Goal: Task Accomplishment & Management: Manage account settings

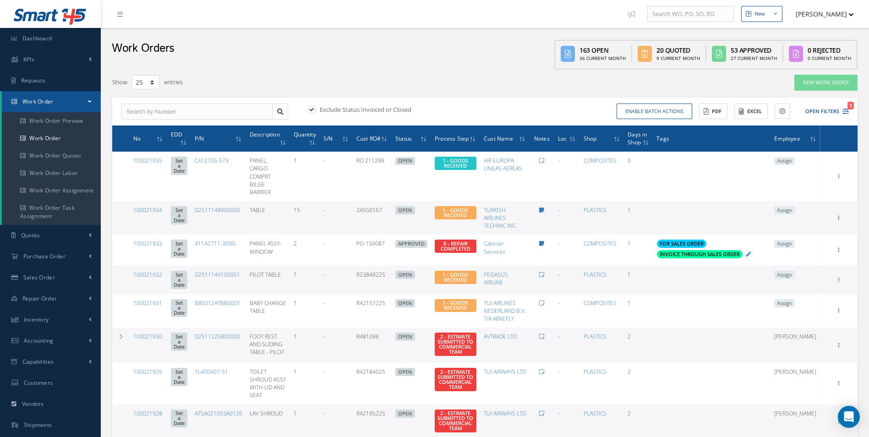
select select "25"
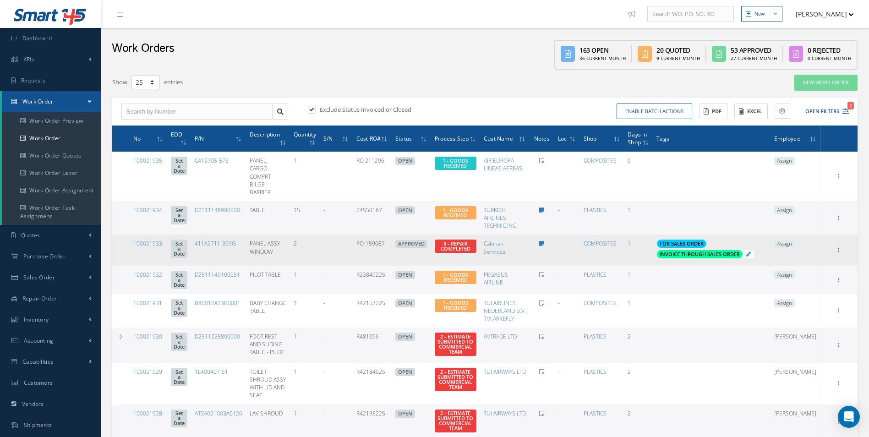
click at [795, 240] on span "Assign" at bounding box center [784, 244] width 21 height 8
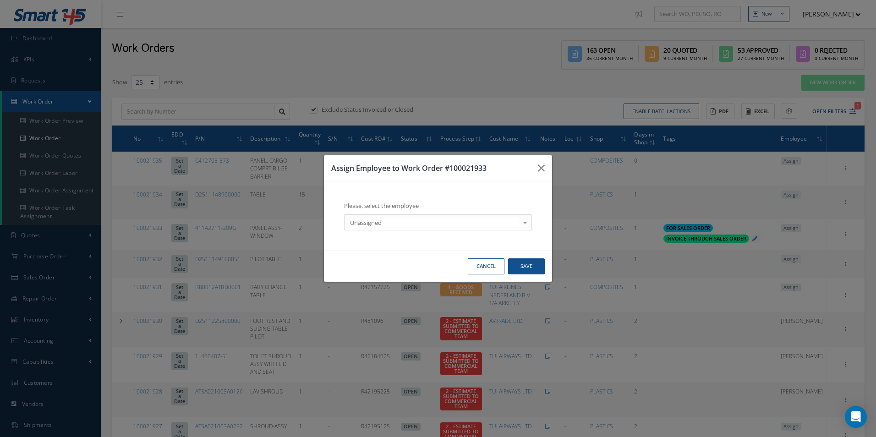
click at [446, 229] on div "Unassigned" at bounding box center [438, 222] width 188 height 16
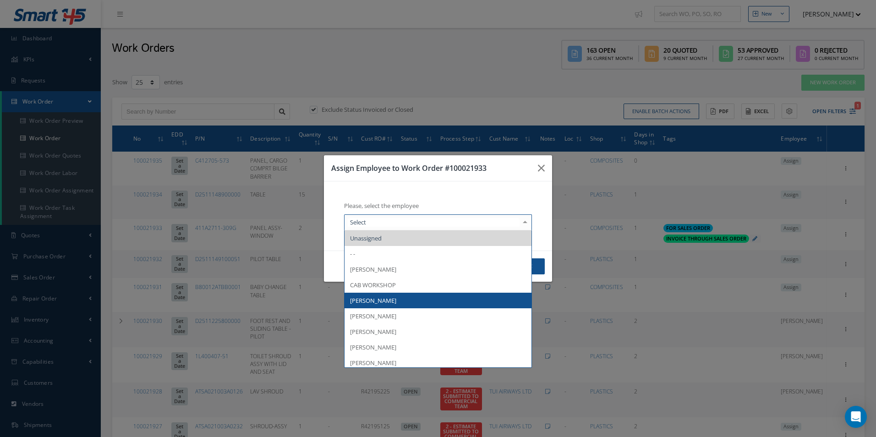
click at [388, 308] on span "Darron Conder" at bounding box center [437, 301] width 187 height 16
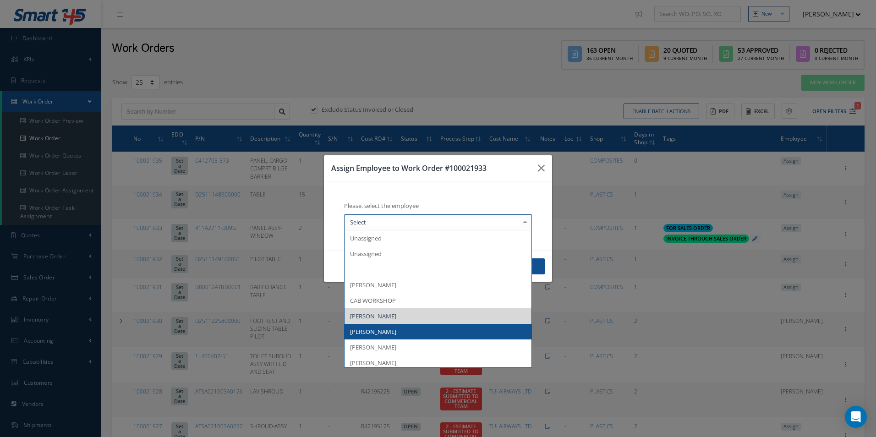
click at [381, 328] on span "[PERSON_NAME]" at bounding box center [373, 332] width 46 height 8
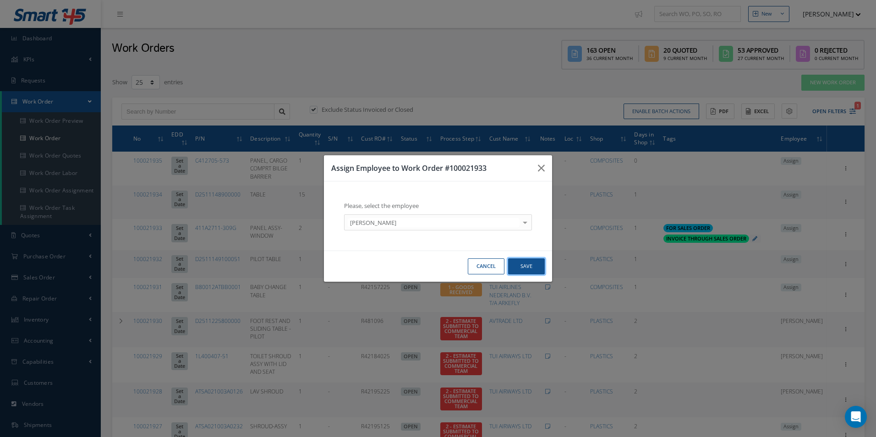
click at [529, 265] on button "Save" at bounding box center [526, 266] width 37 height 16
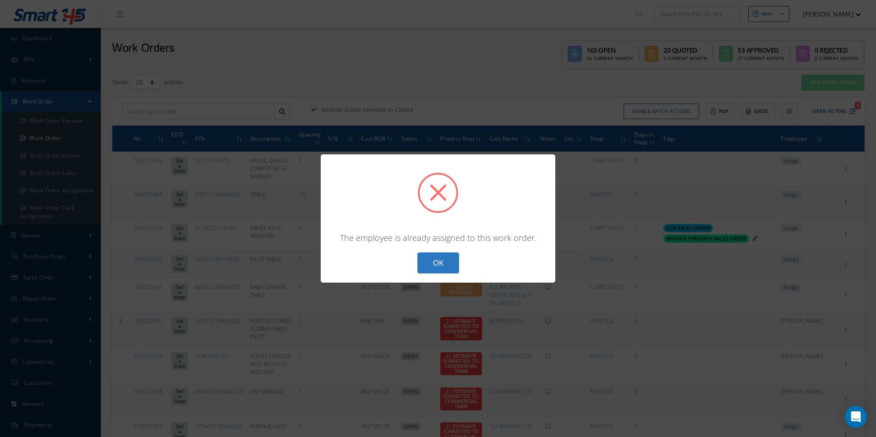
click at [448, 255] on button "OK" at bounding box center [438, 263] width 42 height 22
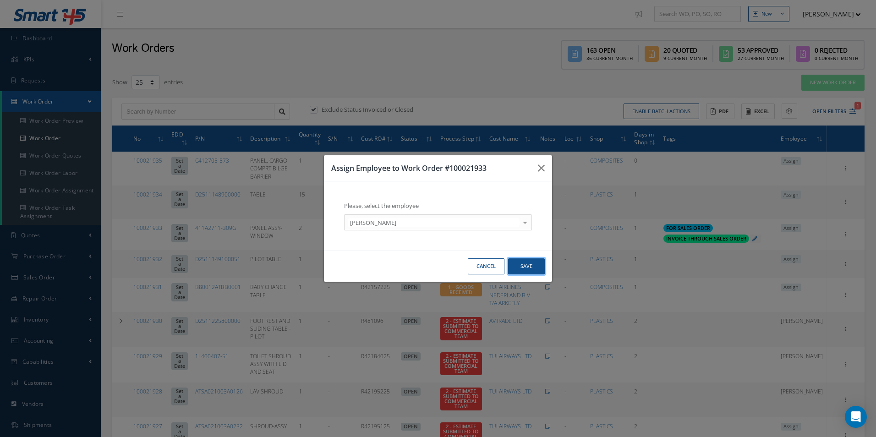
click at [528, 264] on button "Save" at bounding box center [526, 266] width 37 height 16
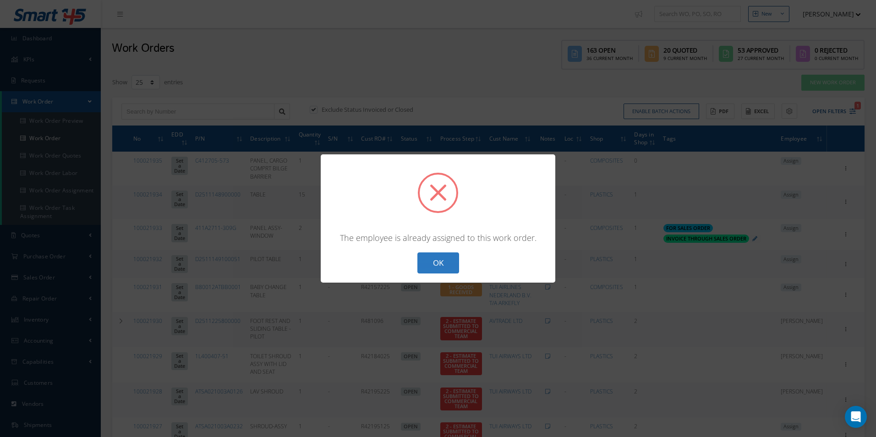
click at [453, 275] on div "? ! i × The employee is already assigned to this work order. OK Cancel" at bounding box center [438, 218] width 235 height 129
click at [443, 270] on button "OK" at bounding box center [438, 263] width 42 height 22
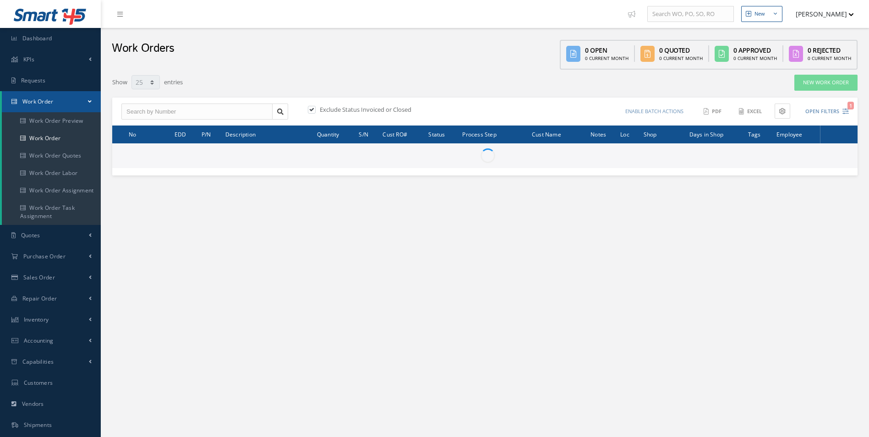
select select "25"
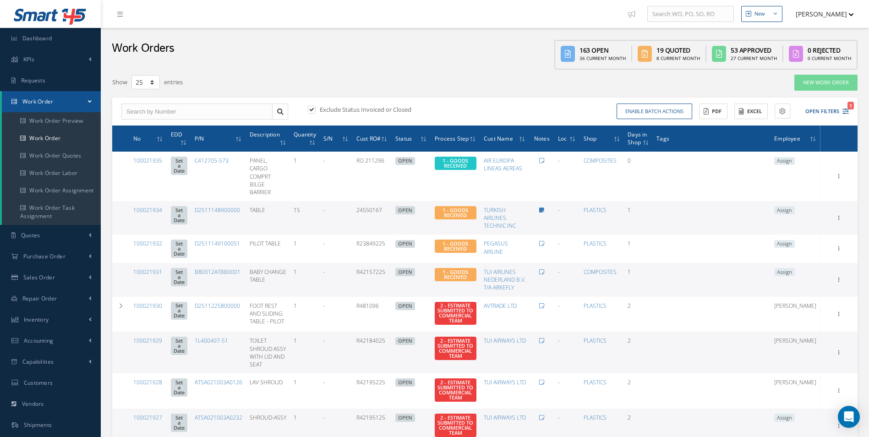
type input "All Work Request"
type input "All Work Performed"
type input "All Status"
type input "WO Part Status"
click at [848, 114] on icon "1" at bounding box center [845, 111] width 6 height 6
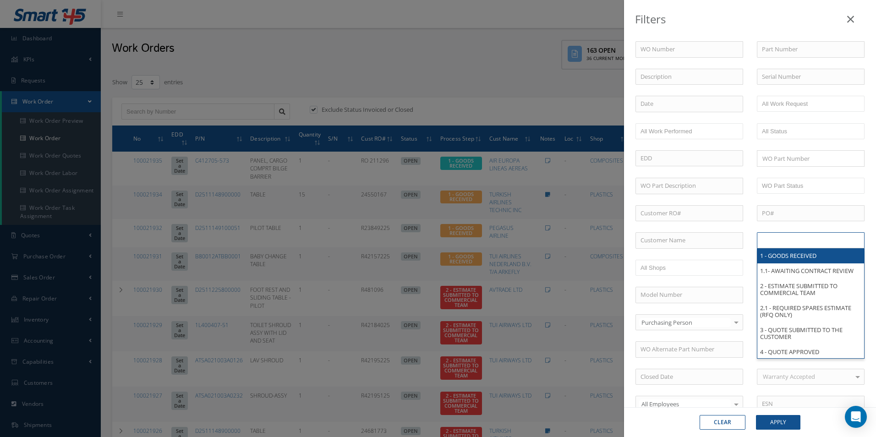
click at [786, 239] on input "text" at bounding box center [791, 240] width 58 height 11
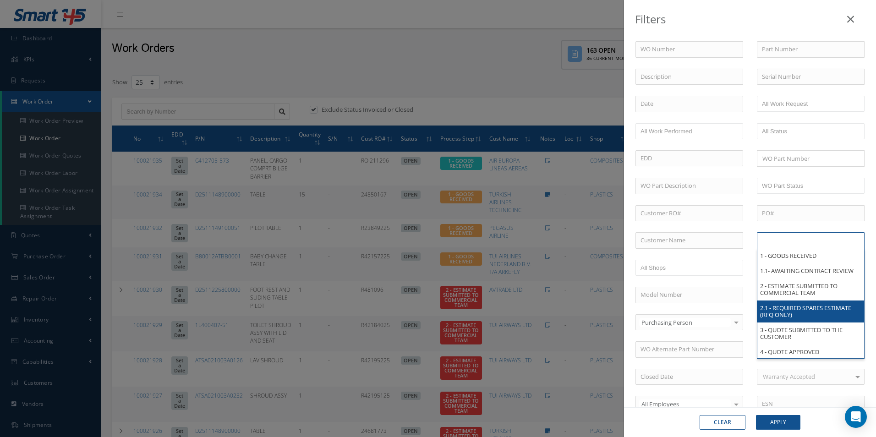
scroll to position [92, 0]
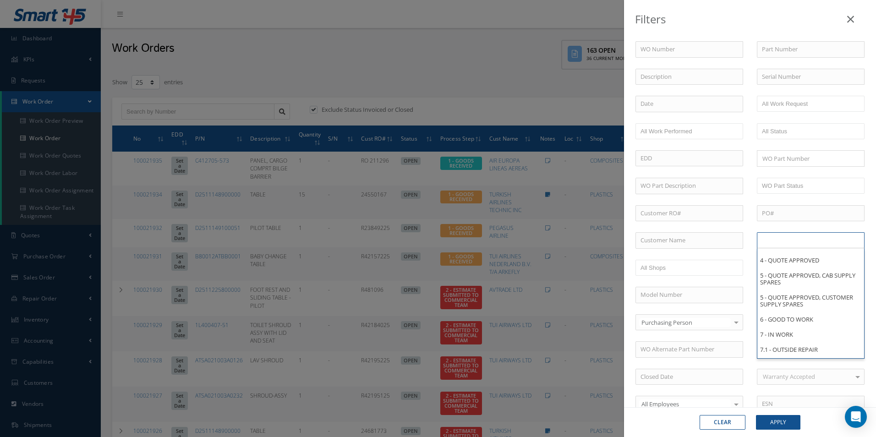
click at [442, 72] on div "Filters WO Number Part Number Description Serial Number - BER CERTIFICATION FIL…" at bounding box center [438, 218] width 876 height 437
type input "All Proccess Step"
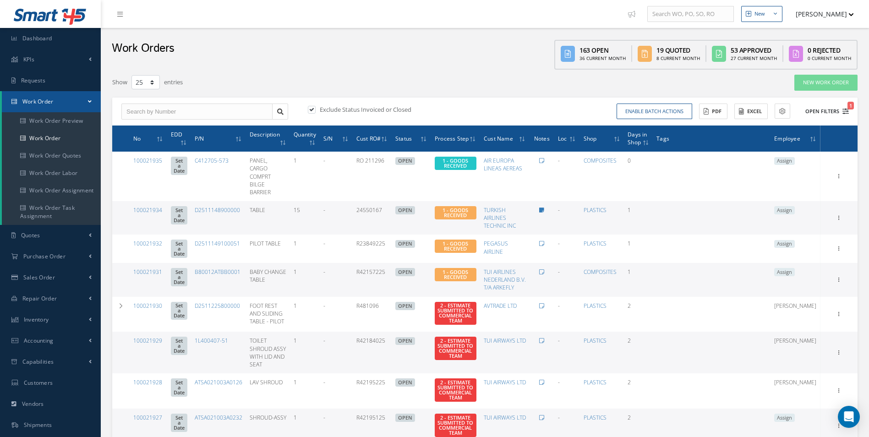
click at [846, 113] on icon "1" at bounding box center [845, 111] width 6 height 6
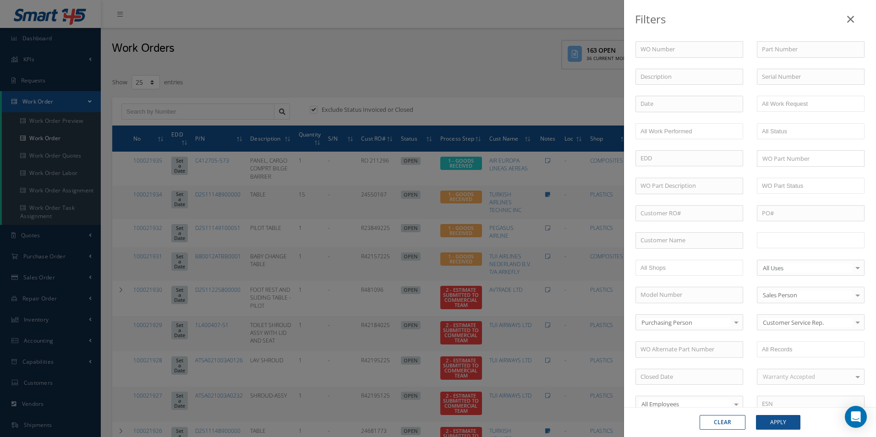
click at [781, 240] on input "text" at bounding box center [791, 240] width 58 height 11
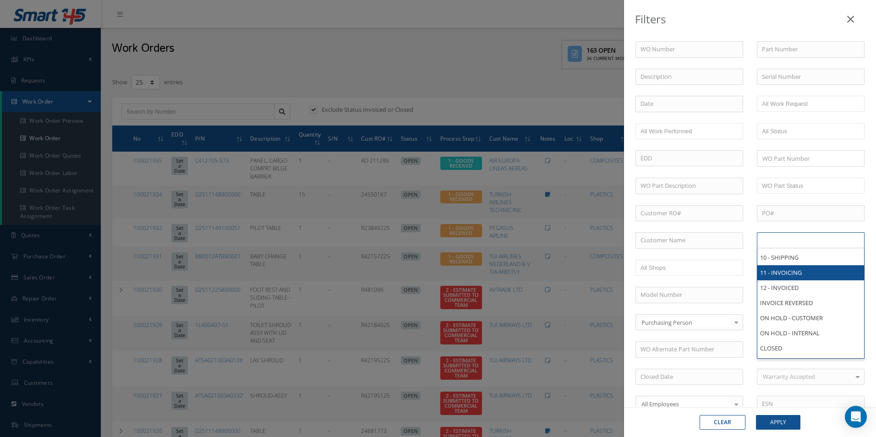
scroll to position [0, 0]
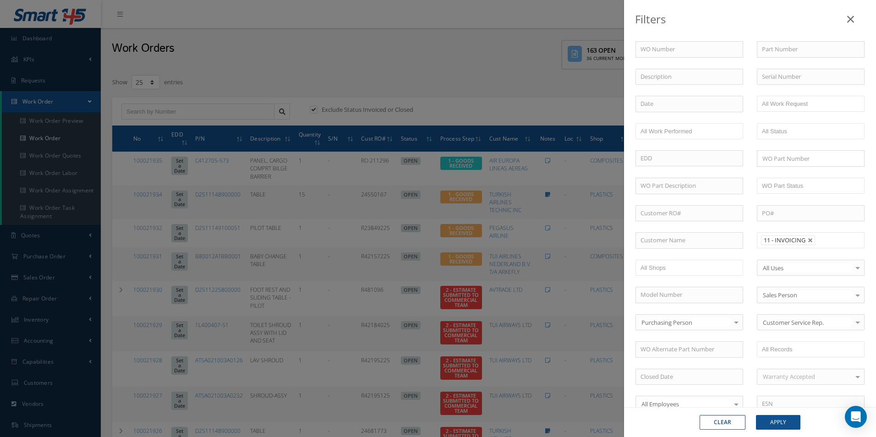
click at [822, 242] on input "text" at bounding box center [823, 240] width 11 height 11
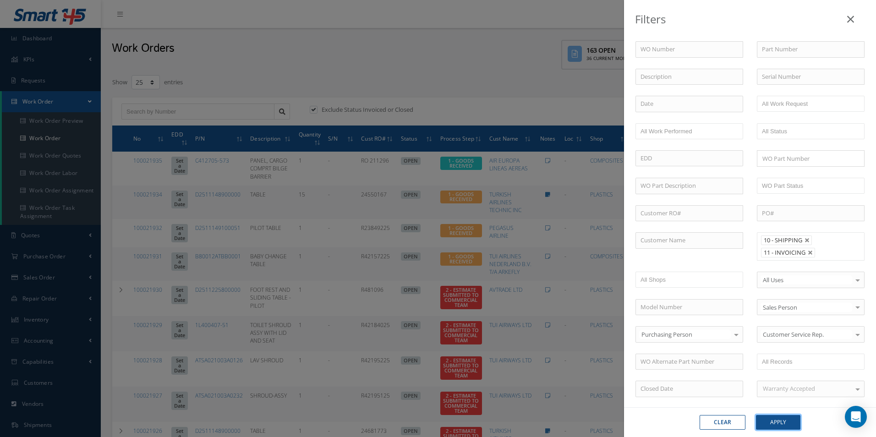
click at [778, 429] on button "Apply" at bounding box center [778, 422] width 44 height 15
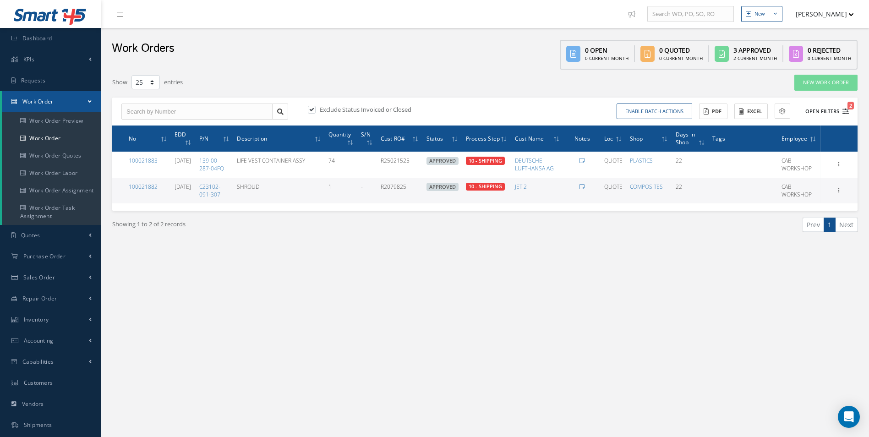
click at [846, 117] on button "Open Filters 2" at bounding box center [823, 111] width 52 height 15
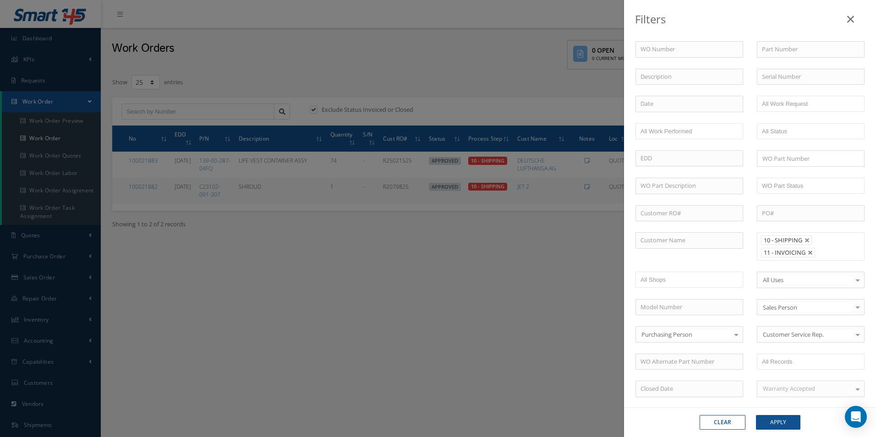
click at [825, 244] on ul "10 - SHIPPING 11 - INVOICING" at bounding box center [811, 246] width 108 height 28
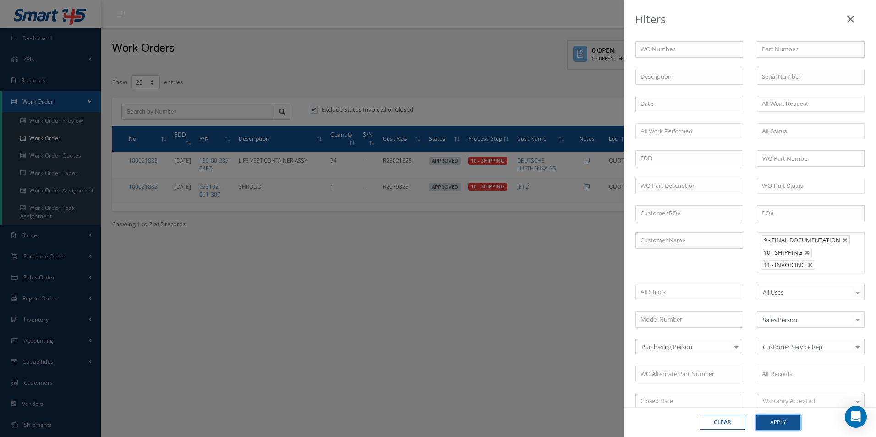
click at [781, 429] on button "Apply" at bounding box center [778, 422] width 44 height 15
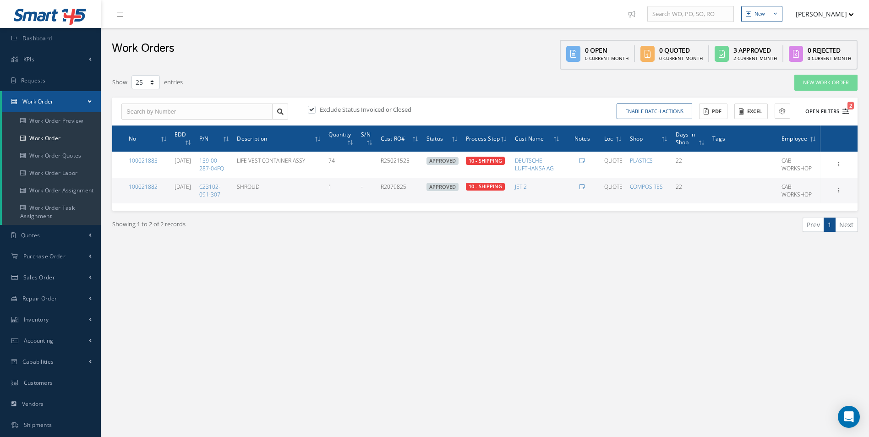
click at [846, 112] on icon "2" at bounding box center [845, 111] width 6 height 6
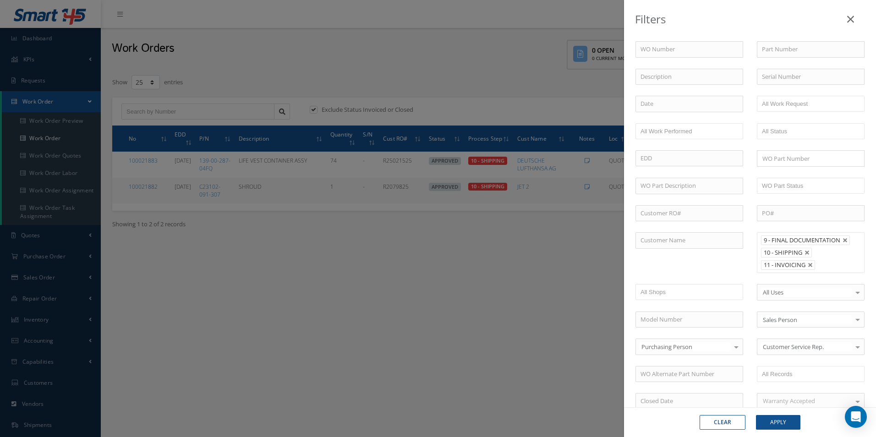
click at [821, 257] on ul "9 - FINAL DOCUMENTATION 10 - SHIPPING 11 - INVOICING" at bounding box center [811, 252] width 108 height 41
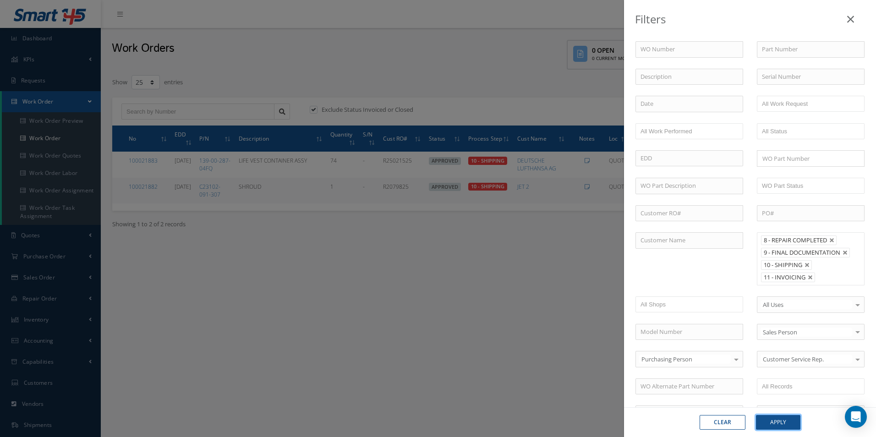
click at [784, 423] on button "Apply" at bounding box center [778, 422] width 44 height 15
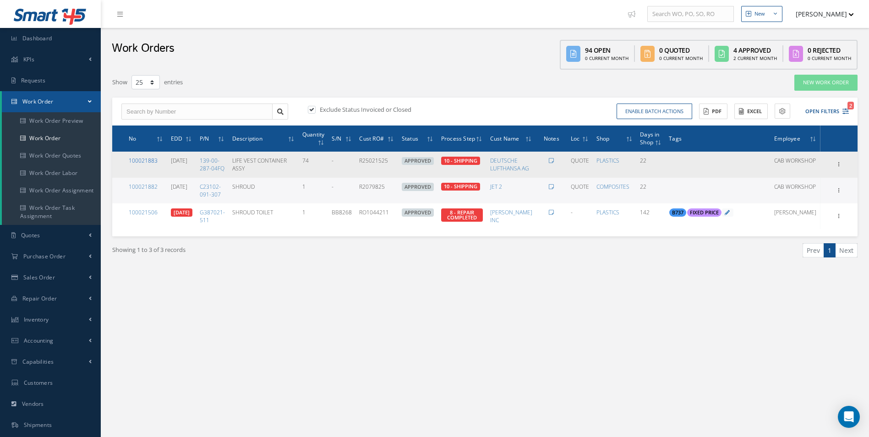
click at [146, 161] on link "100021883" at bounding box center [143, 161] width 29 height 8
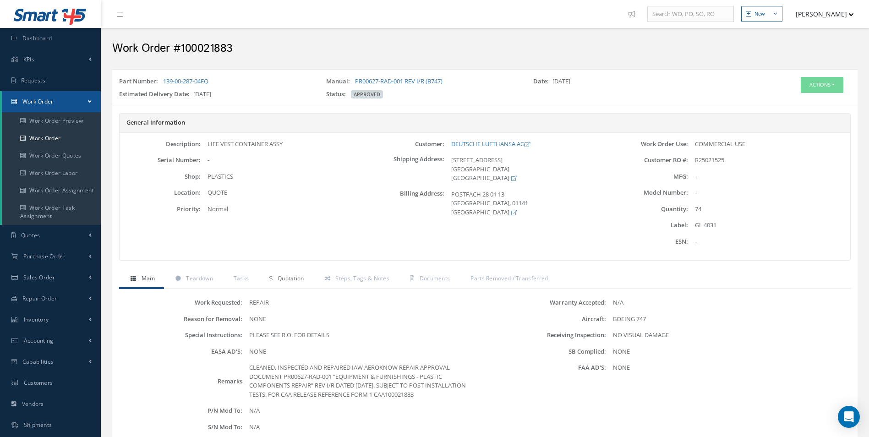
click at [298, 273] on link "Quotation" at bounding box center [285, 279] width 55 height 19
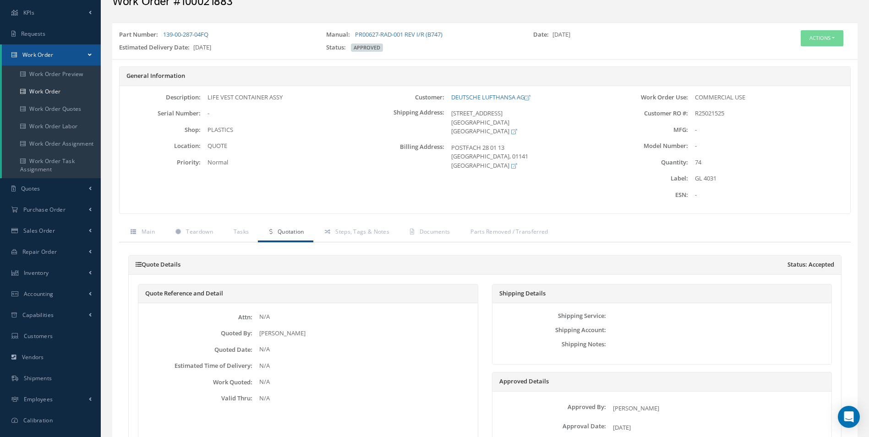
scroll to position [92, 0]
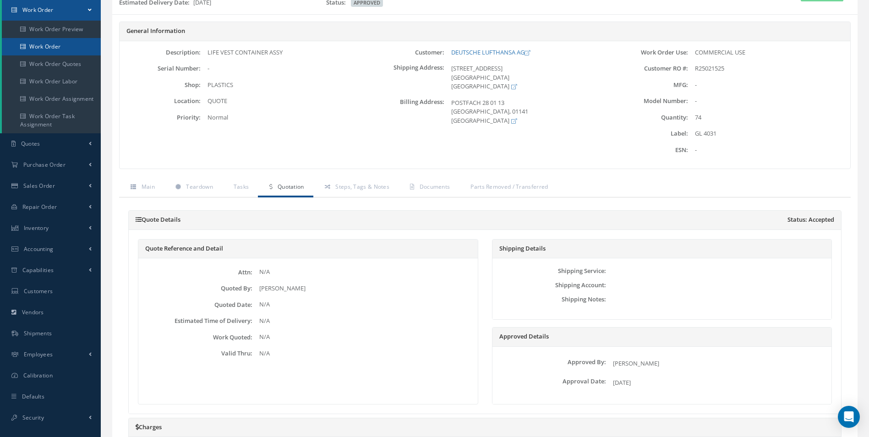
click at [52, 49] on link "Work Order" at bounding box center [51, 46] width 99 height 17
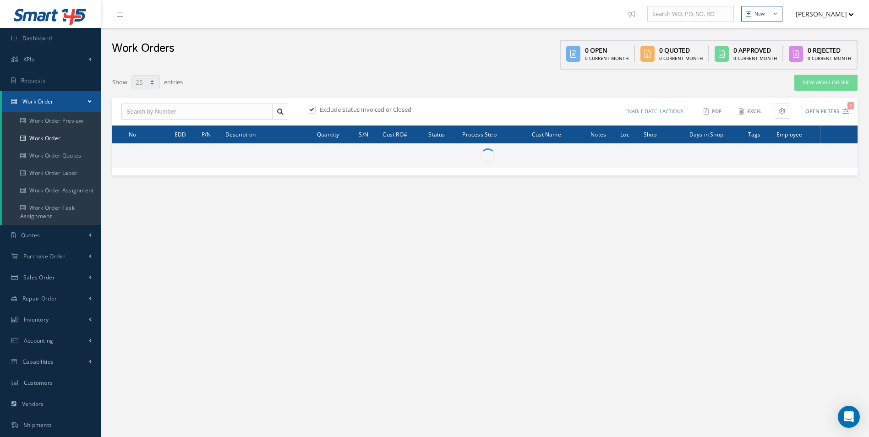
select select "25"
